Goal: Task Accomplishment & Management: Use online tool/utility

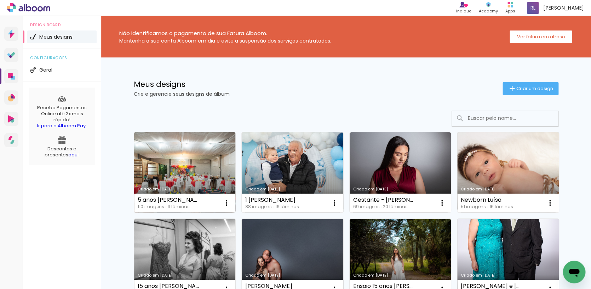
click at [198, 177] on link "Criado em [DATE]" at bounding box center [185, 172] width 102 height 80
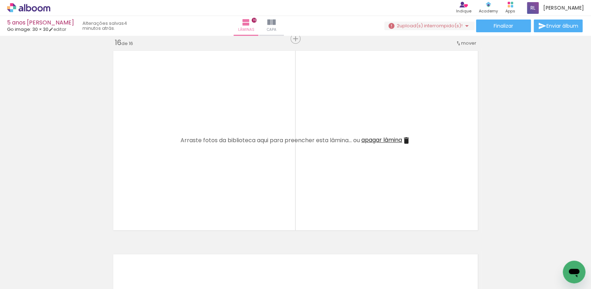
scroll to position [0, 359]
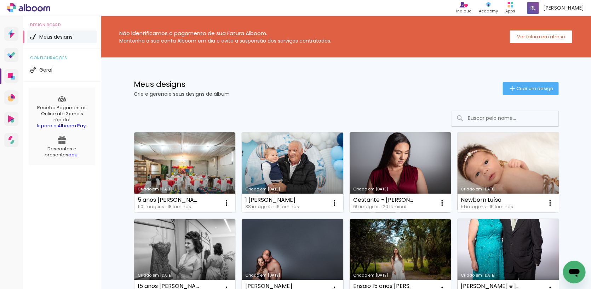
click at [404, 179] on link "Criado em [DATE]" at bounding box center [401, 172] width 102 height 80
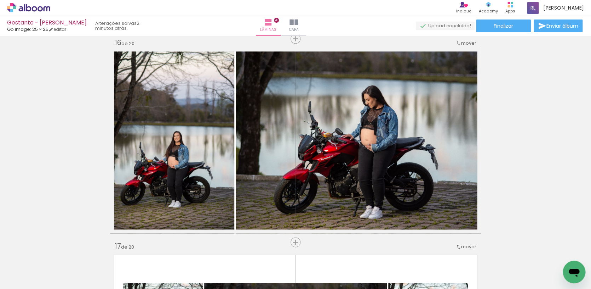
scroll to position [3326, 0]
